Goal: Task Accomplishment & Management: Use online tool/utility

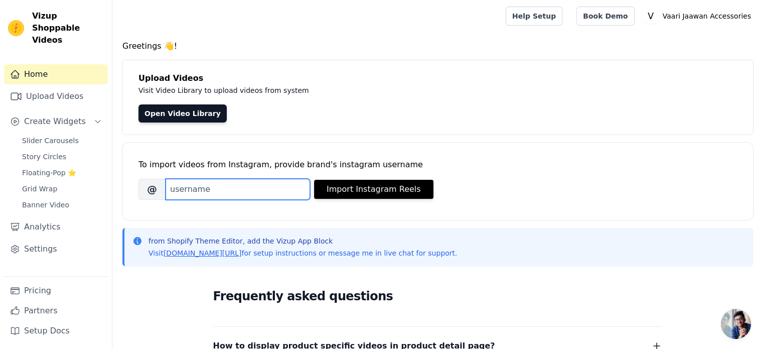
click at [270, 190] on input "Brand's Instagram Username" at bounding box center [238, 189] width 144 height 21
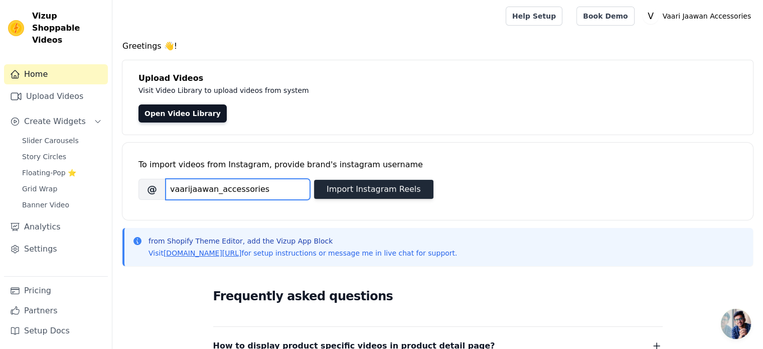
type input "vaarijaawan_accessories"
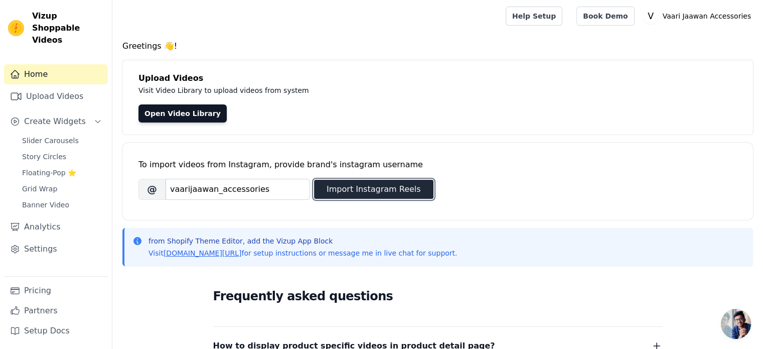
click at [334, 192] on button "Import Instagram Reels" at bounding box center [373, 189] width 119 height 19
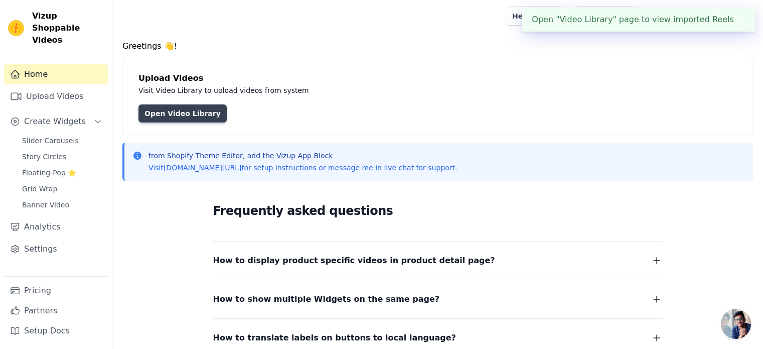
click at [180, 115] on link "Open Video Library" at bounding box center [182, 113] width 88 height 18
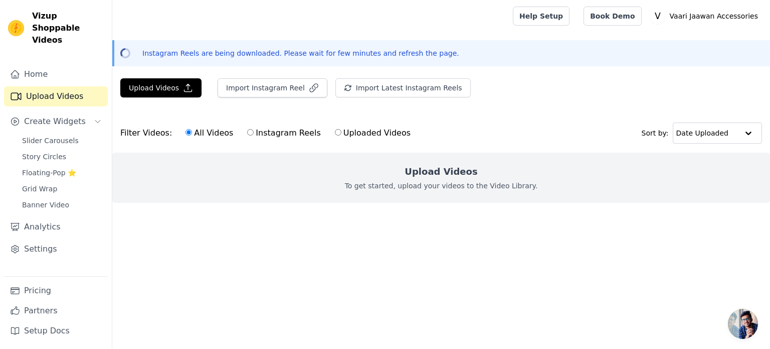
click at [247, 131] on input "Instagram Reels" at bounding box center [250, 132] width 7 height 7
radio input "true"
click at [50, 135] on span "Slider Carousels" at bounding box center [50, 140] width 57 height 10
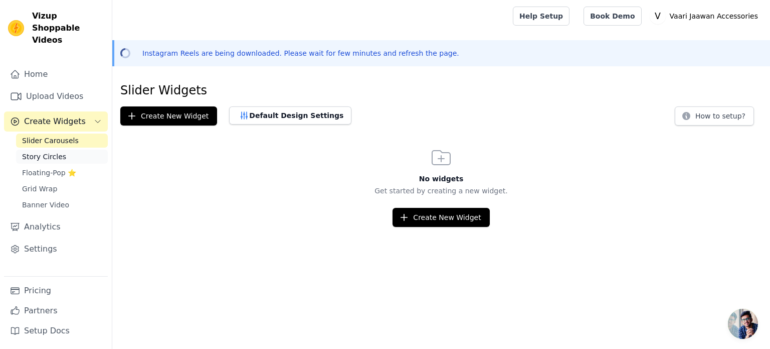
click at [51, 151] on span "Story Circles" at bounding box center [44, 156] width 44 height 10
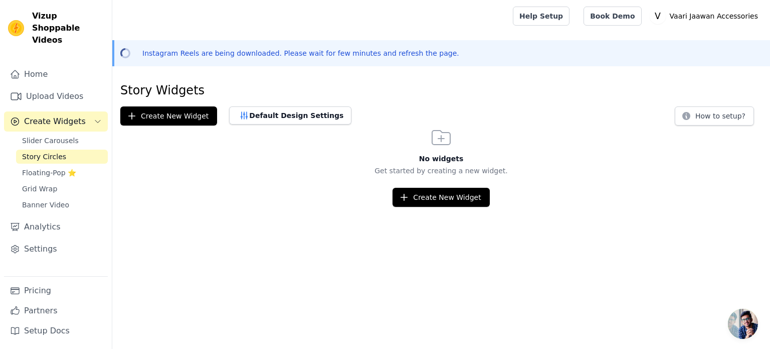
click at [51, 152] on div "Slider Carousels Story Circles Floating-Pop ⭐ Grid Wrap Banner Video" at bounding box center [62, 172] width 92 height 78
click at [50, 168] on span "Floating-Pop ⭐" at bounding box center [49, 173] width 54 height 10
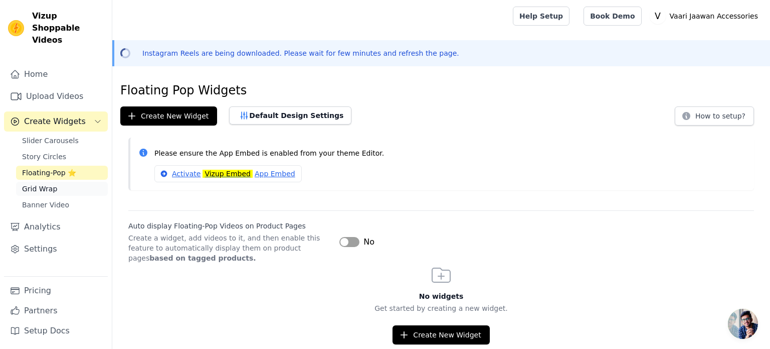
click at [50, 184] on span "Grid Wrap" at bounding box center [39, 189] width 35 height 10
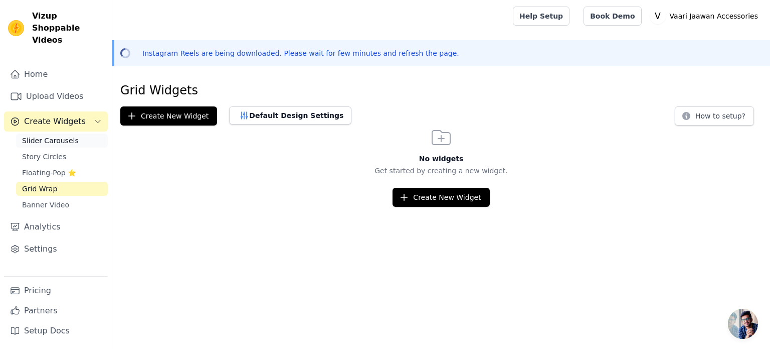
click at [61, 135] on span "Slider Carousels" at bounding box center [50, 140] width 57 height 10
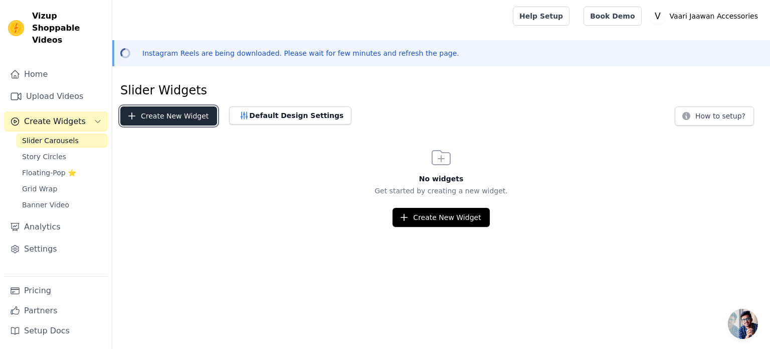
click at [167, 108] on button "Create New Widget" at bounding box center [168, 115] width 97 height 19
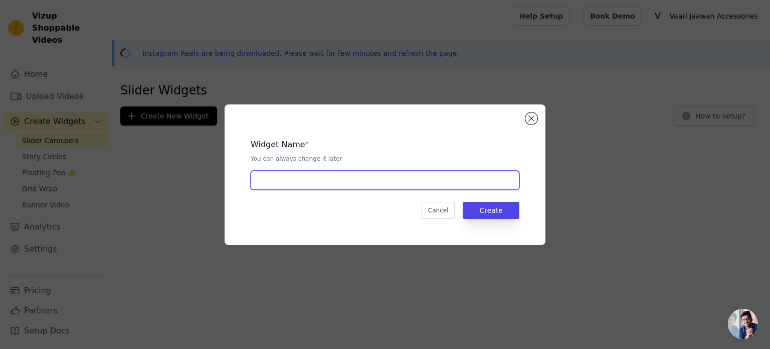
click at [371, 180] on input "text" at bounding box center [385, 180] width 269 height 19
type input "Shoppable video"
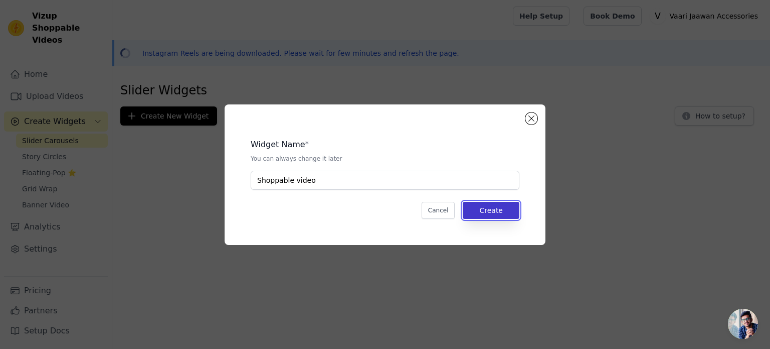
click at [489, 212] on button "Create" at bounding box center [491, 210] width 57 height 17
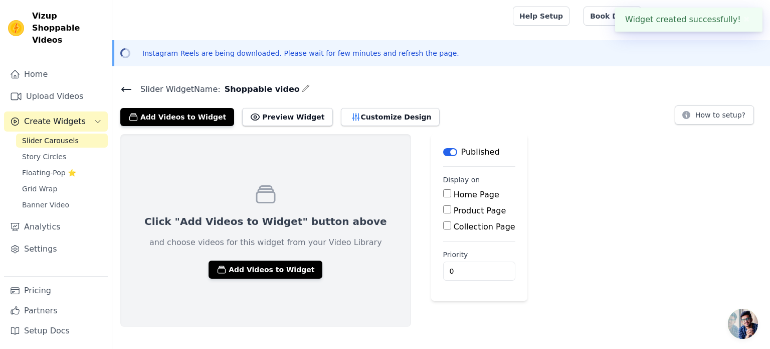
click at [443, 193] on input "Home Page" at bounding box center [447, 193] width 8 height 8
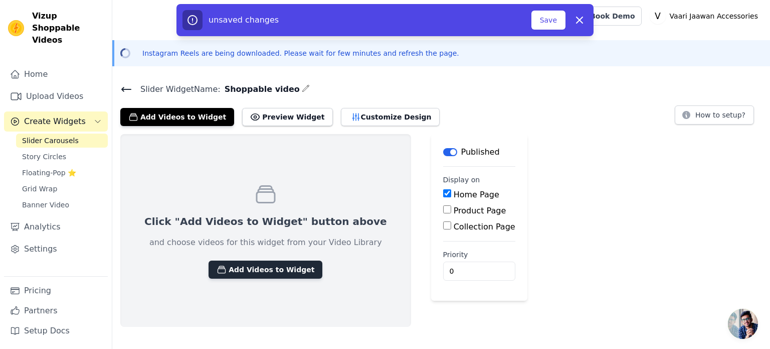
click at [264, 264] on button "Add Videos to Widget" at bounding box center [266, 269] width 114 height 18
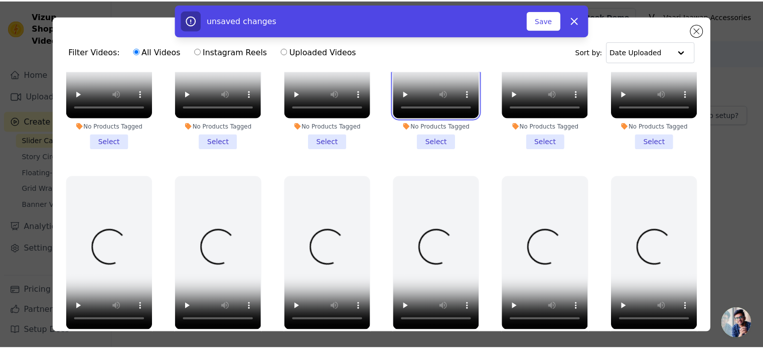
scroll to position [122, 0]
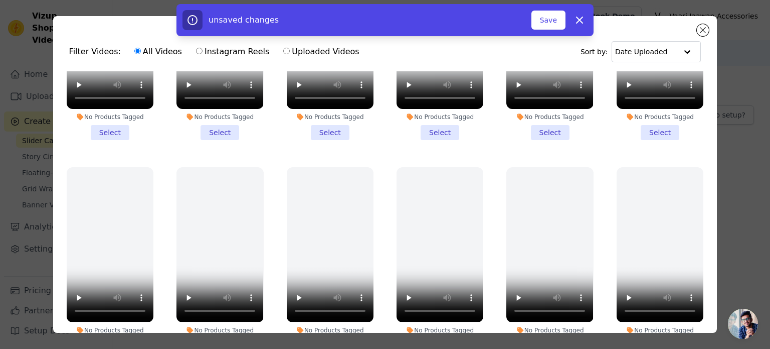
click at [702, 31] on div "unsaved changes Save Dismiss" at bounding box center [385, 20] width 770 height 32
click at [570, 25] on button "Dismiss" at bounding box center [580, 20] width 20 height 20
checkbox input "false"
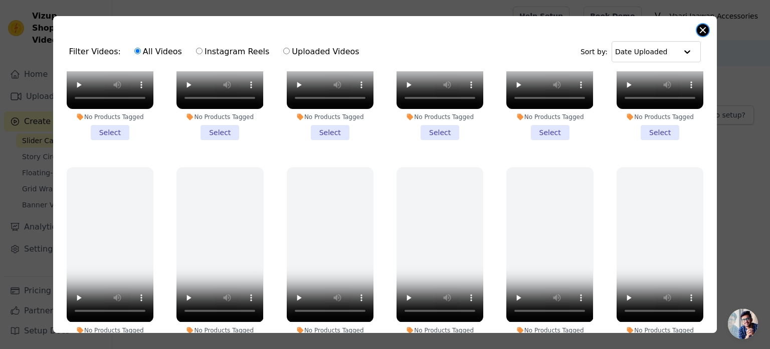
click at [700, 30] on button "Close modal" at bounding box center [703, 30] width 12 height 12
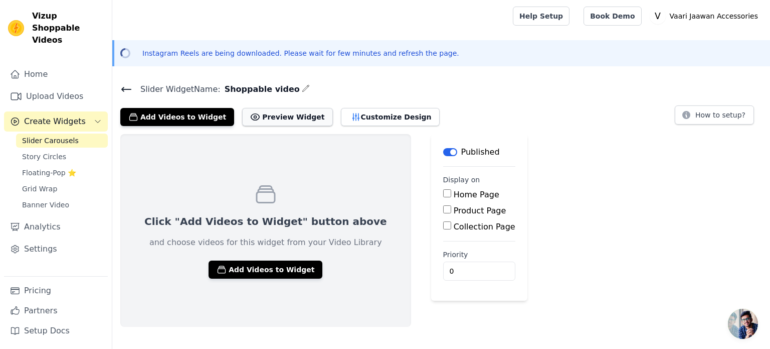
click at [264, 119] on button "Preview Widget" at bounding box center [287, 117] width 90 height 18
click at [686, 18] on p "Vaari Jaawan Accessories" at bounding box center [714, 16] width 96 height 18
click at [646, 98] on div "Slider Widget Name: Shoppable video Add Videos to Widget Preview Widget Customi…" at bounding box center [441, 104] width 658 height 44
click at [27, 64] on link "Home" at bounding box center [56, 74] width 104 height 20
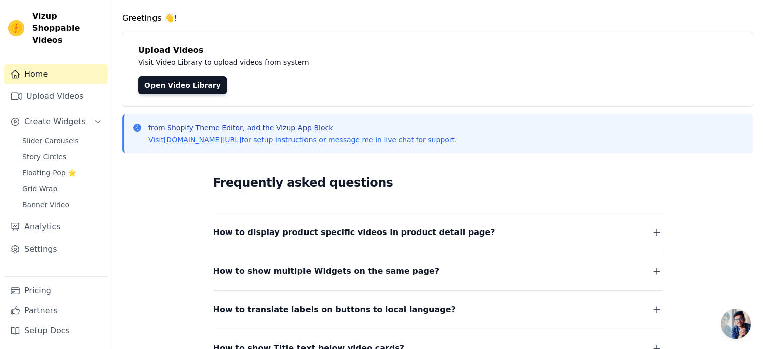
scroll to position [71, 0]
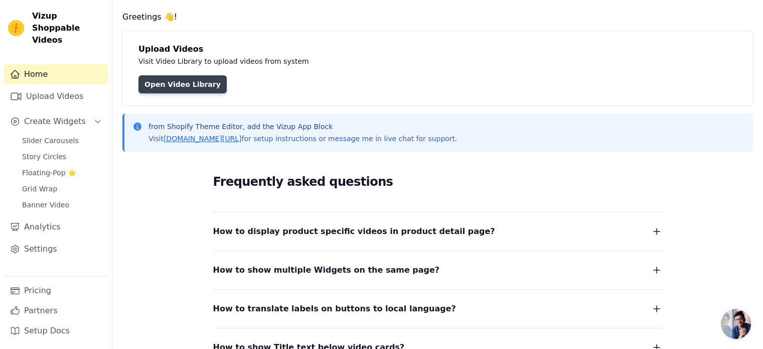
click at [169, 88] on link "Open Video Library" at bounding box center [182, 84] width 88 height 18
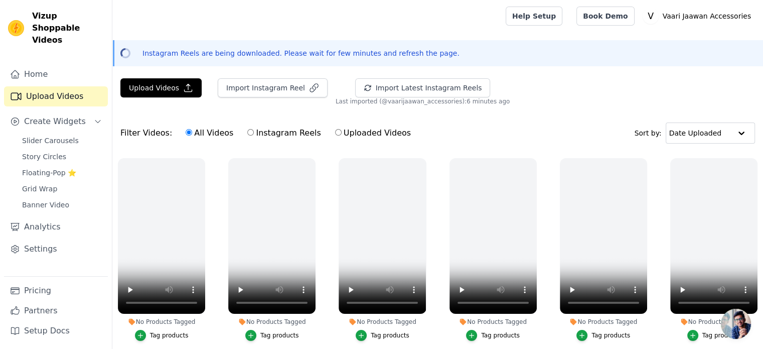
click at [138, 58] on div "Instagram Reels are being downloaded. Please wait for few minutes and refresh t…" at bounding box center [438, 53] width 632 height 10
drag, startPoint x: 138, startPoint y: 58, endPoint x: 166, endPoint y: 58, distance: 27.6
click at [166, 58] on div "Instagram Reels are being downloaded. Please wait for few minutes and refresh t…" at bounding box center [438, 53] width 632 height 10
click at [166, 58] on p "Instagram Reels are being downloaded. Please wait for few minutes and refresh t…" at bounding box center [300, 53] width 317 height 10
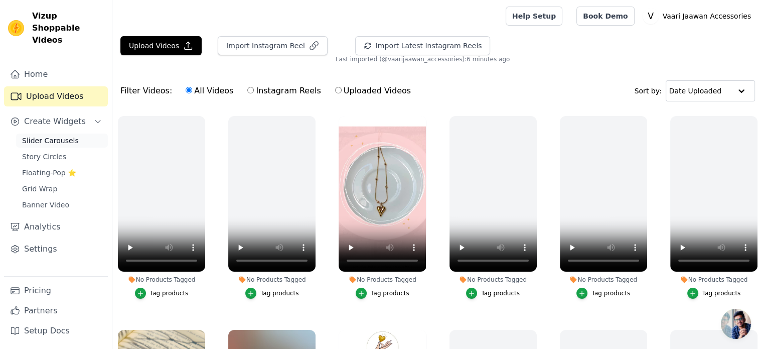
click at [68, 135] on span "Slider Carousels" at bounding box center [50, 140] width 57 height 10
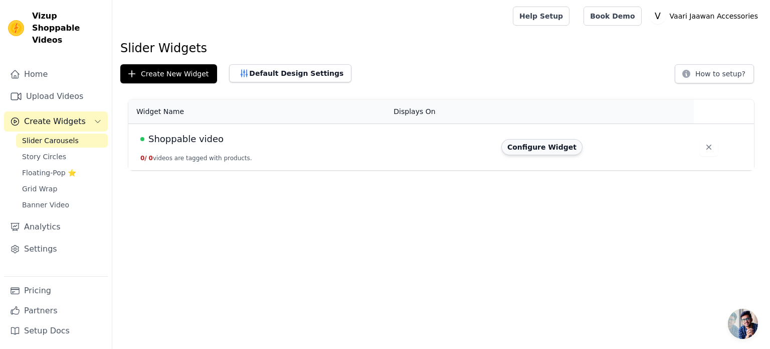
click at [525, 148] on button "Configure Widget" at bounding box center [542, 147] width 81 height 16
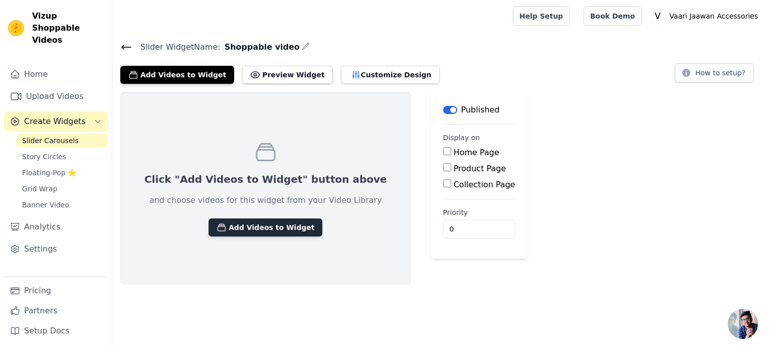
click at [243, 230] on button "Add Videos to Widget" at bounding box center [266, 227] width 114 height 18
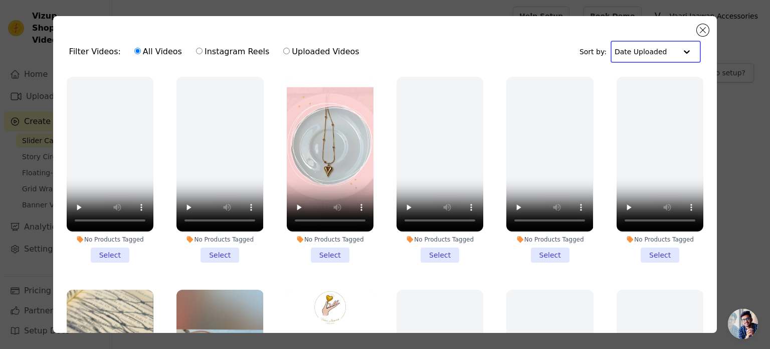
click at [650, 51] on input "text" at bounding box center [646, 52] width 62 height 20
click at [651, 55] on input "text" at bounding box center [646, 52] width 62 height 20
click at [319, 248] on li "No Products Tagged Select" at bounding box center [330, 170] width 87 height 186
click at [0, 0] on input "No Products Tagged Select" at bounding box center [0, 0] width 0 height 0
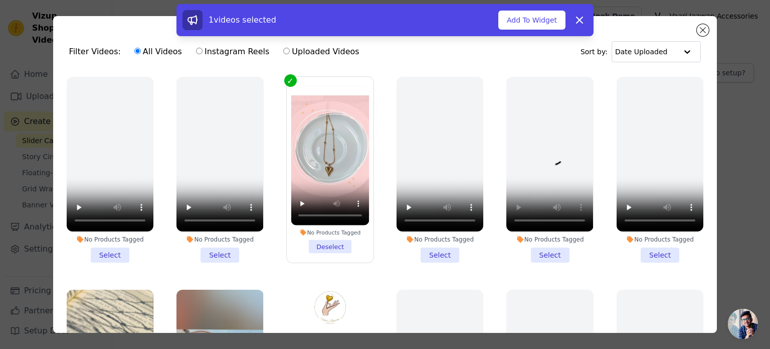
click at [538, 248] on li "No Products Tagged Select" at bounding box center [550, 170] width 87 height 186
click at [0, 0] on input "No Products Tagged Select" at bounding box center [0, 0] width 0 height 0
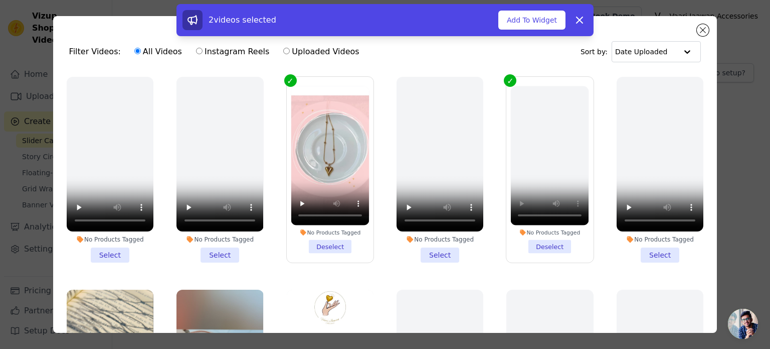
click at [537, 241] on li "No Products Tagged Deselect" at bounding box center [550, 169] width 78 height 167
click at [0, 0] on input "No Products Tagged Deselect" at bounding box center [0, 0] width 0 height 0
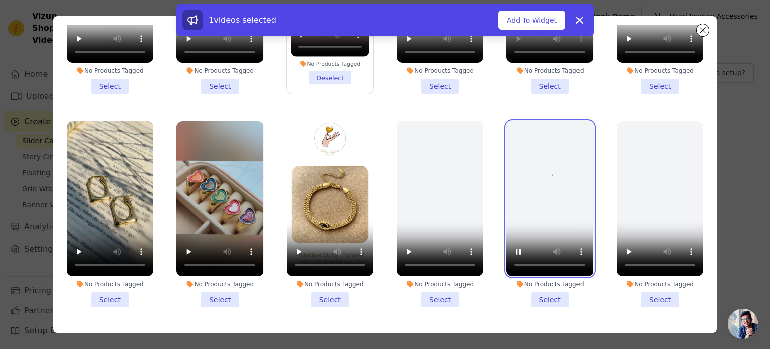
scroll to position [48, 0]
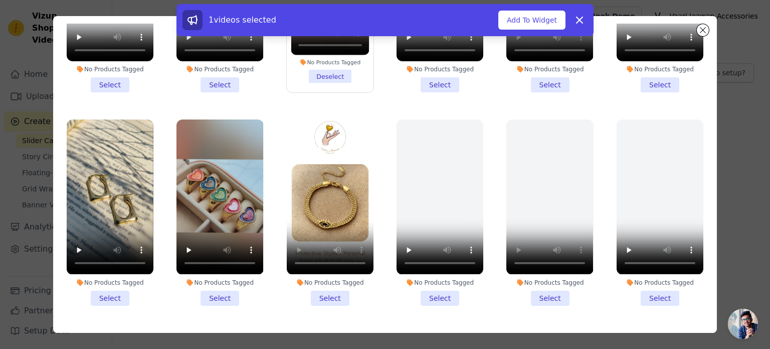
click at [327, 286] on li "No Products Tagged Select" at bounding box center [330, 212] width 87 height 186
click at [0, 0] on input "No Products Tagged Select" at bounding box center [0, 0] width 0 height 0
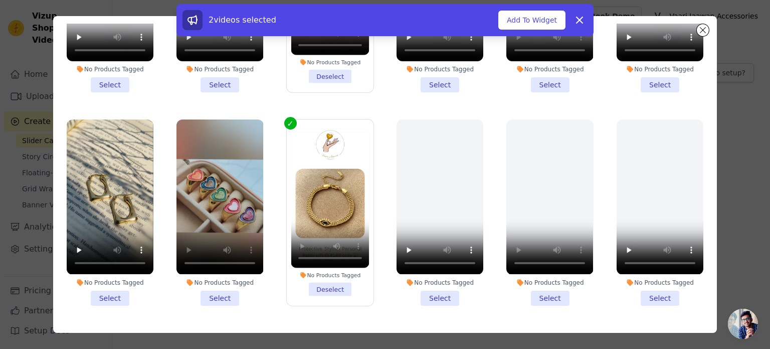
click at [219, 285] on li "No Products Tagged Select" at bounding box center [220, 212] width 87 height 186
click at [0, 0] on input "No Products Tagged Select" at bounding box center [0, 0] width 0 height 0
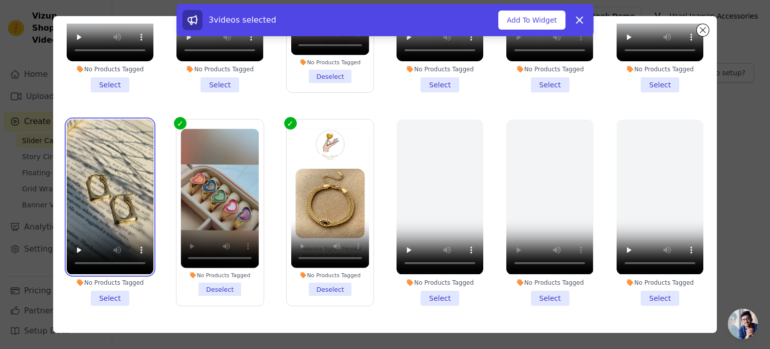
scroll to position [87, 0]
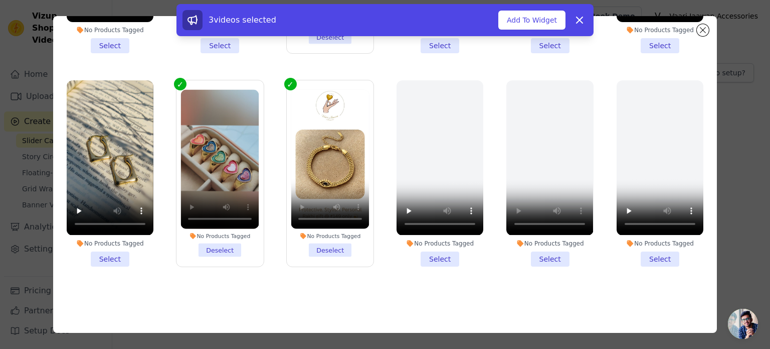
click at [121, 245] on li "No Products Tagged Select" at bounding box center [110, 173] width 87 height 186
click at [0, 0] on input "No Products Tagged Select" at bounding box center [0, 0] width 0 height 0
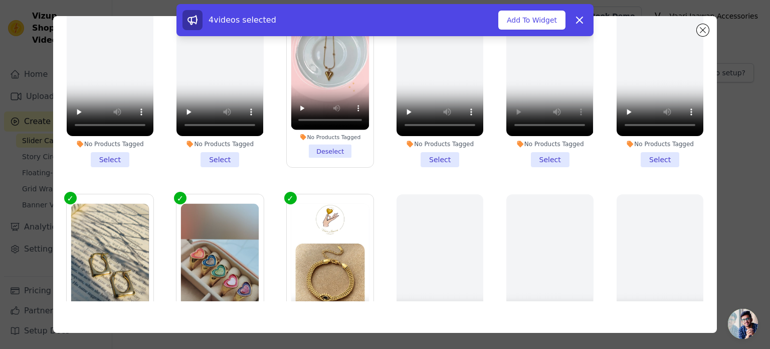
scroll to position [0, 0]
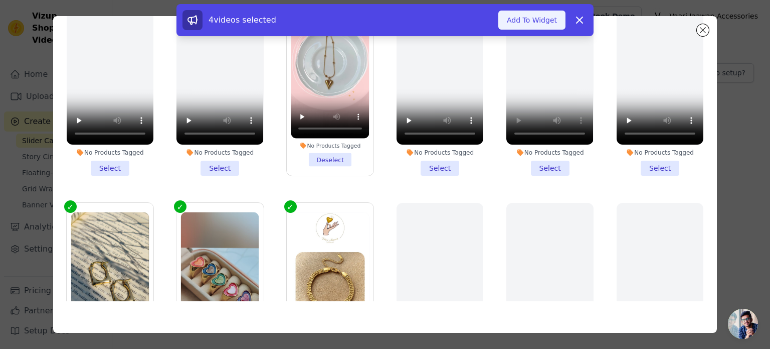
click at [528, 18] on button "Add To Widget" at bounding box center [532, 20] width 67 height 19
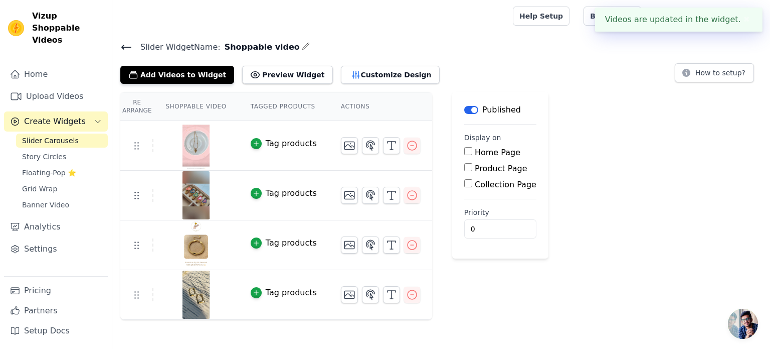
click at [747, 16] on button "✖" at bounding box center [747, 20] width 12 height 12
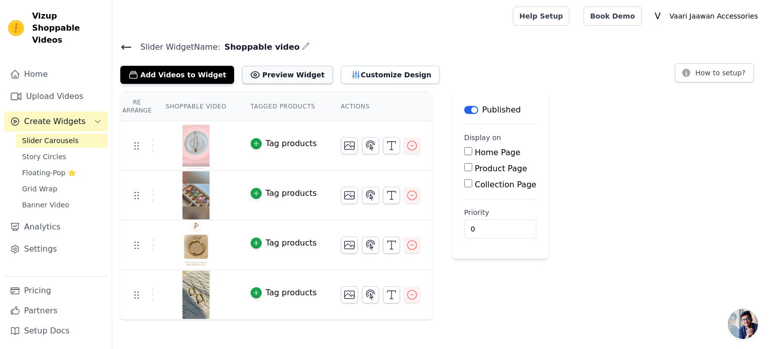
click at [285, 76] on button "Preview Widget" at bounding box center [287, 75] width 90 height 18
